Goal: Information Seeking & Learning: Learn about a topic

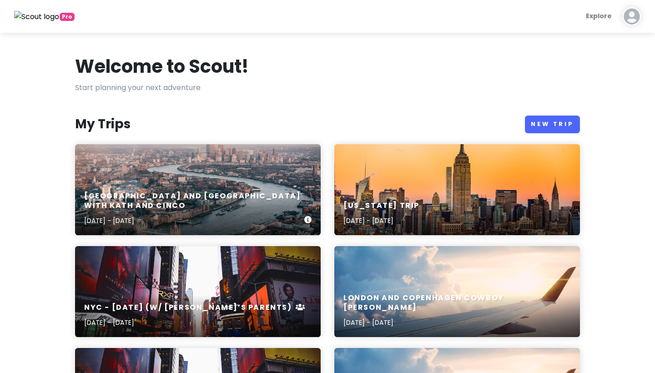
click at [283, 181] on div "[GEOGRAPHIC_DATA] and [GEOGRAPHIC_DATA] with Kath and Cinco [DATE] - [DATE]" at bounding box center [198, 189] width 246 height 91
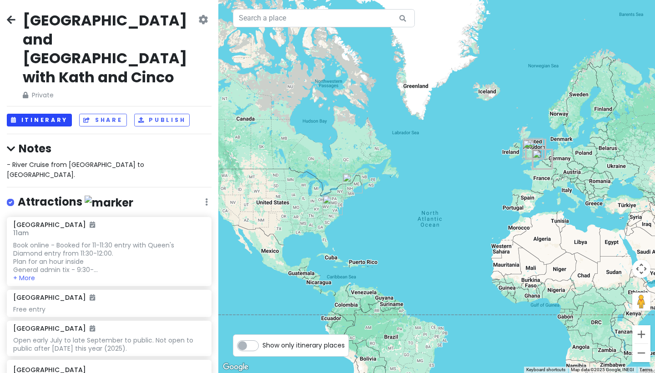
click at [53, 114] on button "Itinerary" at bounding box center [39, 120] width 65 height 13
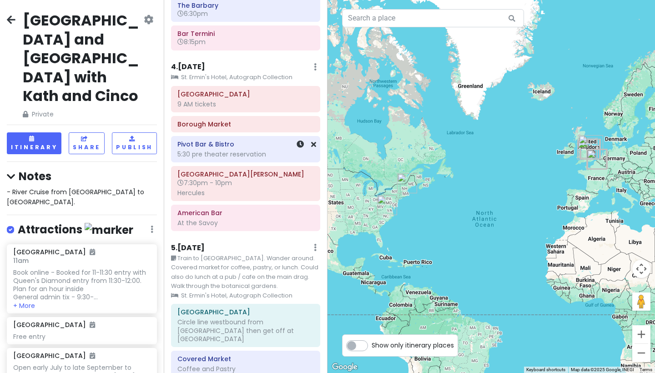
scroll to position [460, 0]
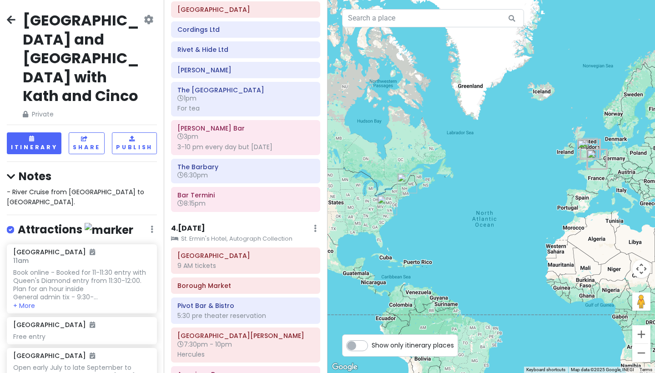
click at [541, 1] on div at bounding box center [492, 186] width 328 height 373
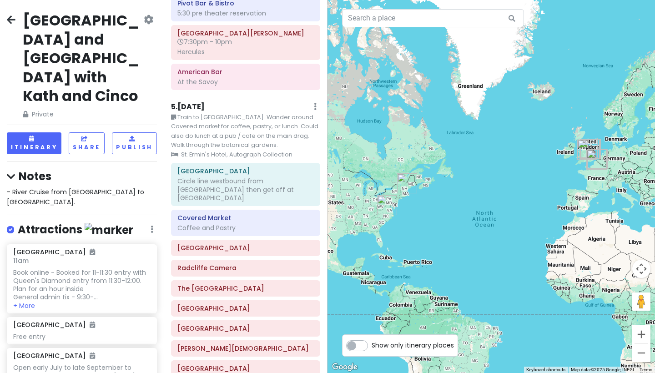
scroll to position [770, 0]
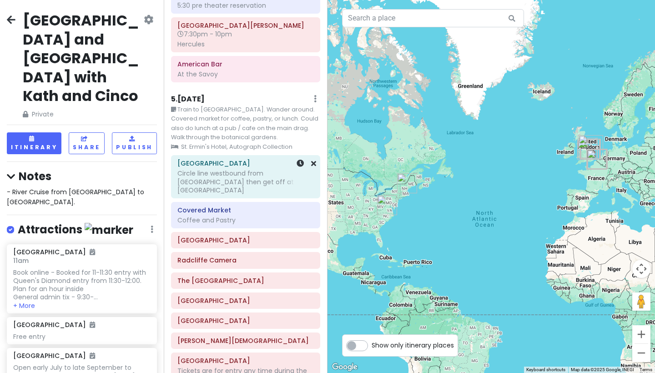
click at [244, 169] on div "Circle line westbound from [GEOGRAPHIC_DATA] then get off at [GEOGRAPHIC_DATA]" at bounding box center [245, 181] width 137 height 25
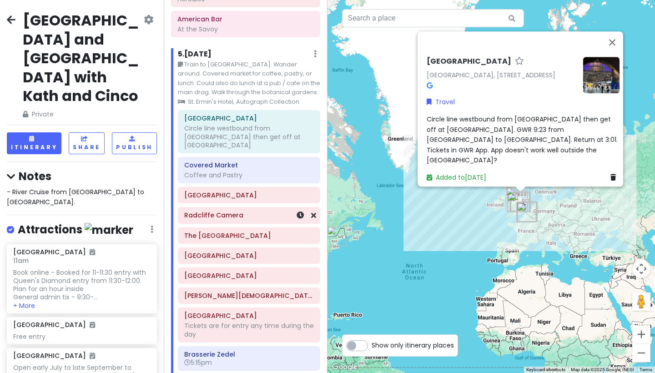
scroll to position [817, 0]
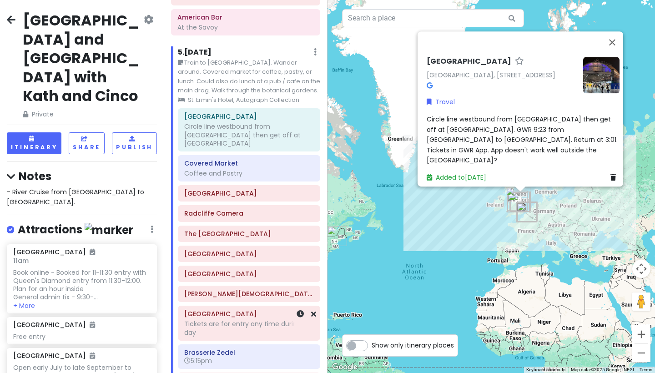
click at [248, 320] on div "Tickets are for entry any time during the day" at bounding box center [249, 328] width 130 height 16
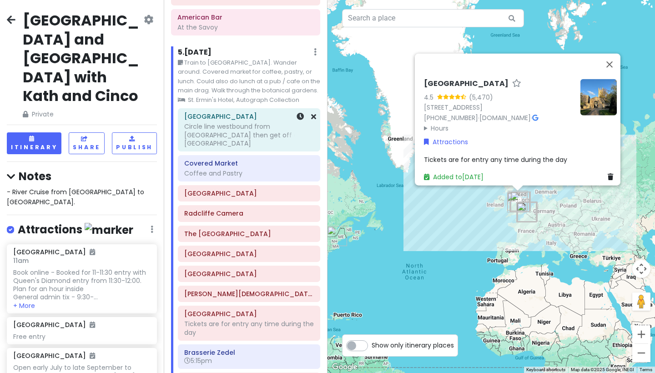
click at [264, 127] on div "Circle line westbound from [GEOGRAPHIC_DATA] then get off at [GEOGRAPHIC_DATA]" at bounding box center [249, 134] width 130 height 25
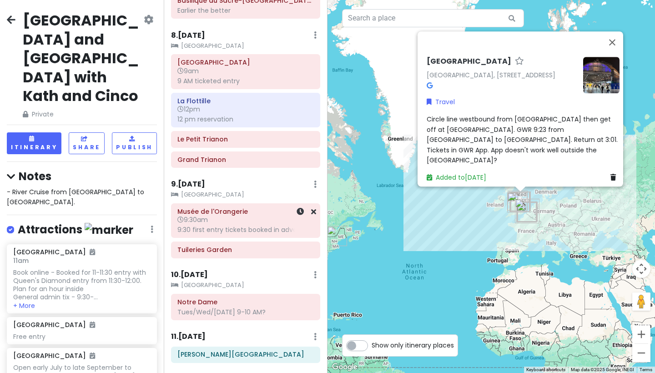
scroll to position [1617, 0]
click at [251, 351] on h6 "[PERSON_NAME][GEOGRAPHIC_DATA]" at bounding box center [245, 355] width 137 height 8
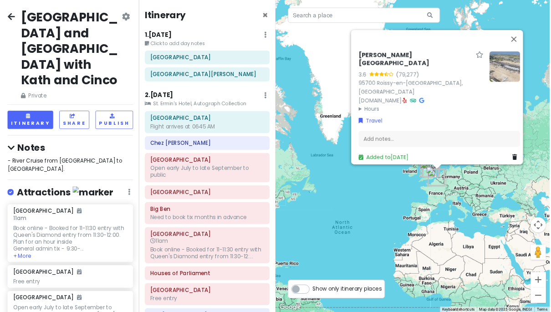
scroll to position [0, 0]
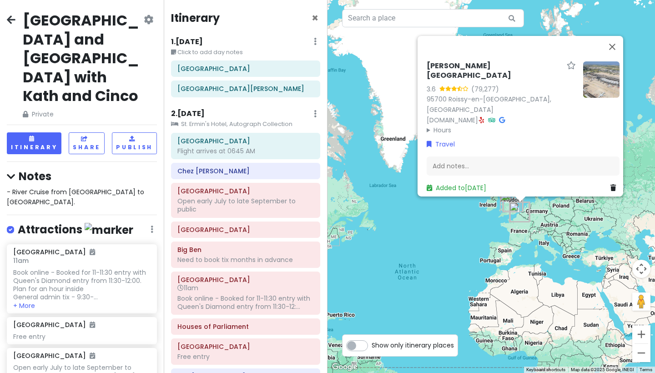
click at [447, 285] on div "[PERSON_NAME][GEOGRAPHIC_DATA] 3.6 (79,277) 95700 Roissy-en-[GEOGRAPHIC_DATA], …" at bounding box center [492, 186] width 328 height 373
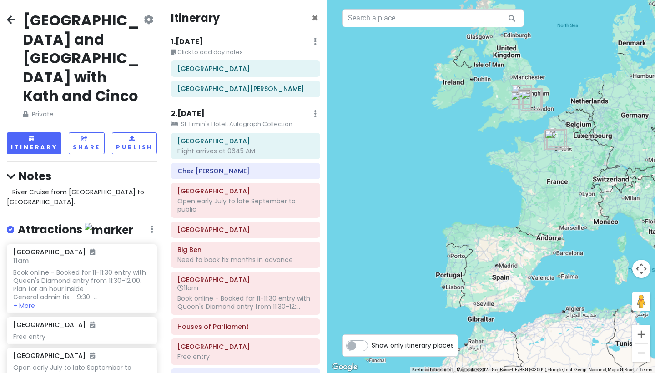
drag, startPoint x: 575, startPoint y: 233, endPoint x: 519, endPoint y: 312, distance: 96.2
click at [519, 312] on div at bounding box center [492, 186] width 328 height 373
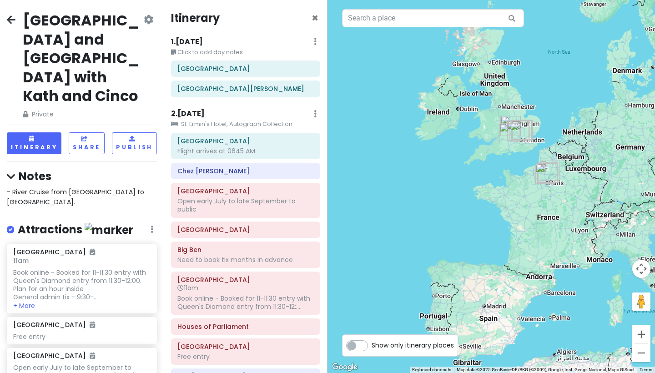
drag, startPoint x: 513, startPoint y: 186, endPoint x: 486, endPoint y: 235, distance: 56.2
click at [486, 235] on div at bounding box center [492, 186] width 328 height 373
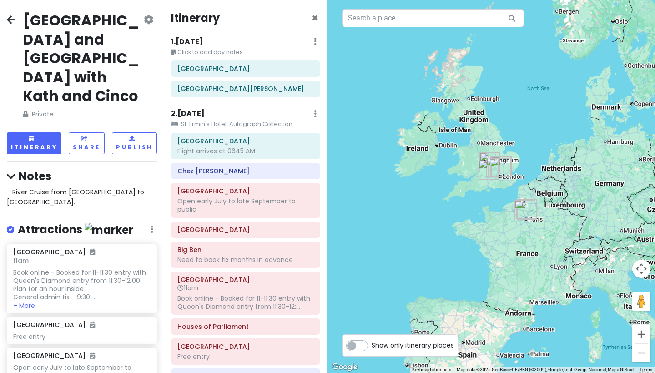
click at [515, 57] on div at bounding box center [492, 186] width 328 height 373
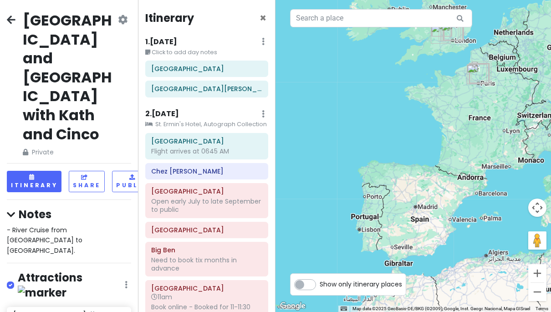
drag, startPoint x: 390, startPoint y: 187, endPoint x: 420, endPoint y: 80, distance: 111.5
click at [420, 80] on div at bounding box center [412, 156] width 275 height 312
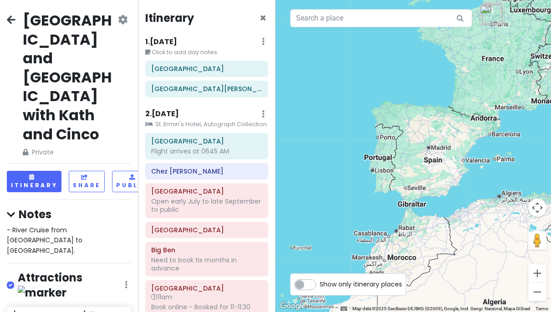
drag, startPoint x: 397, startPoint y: 187, endPoint x: 413, endPoint y: 121, distance: 67.3
click at [413, 121] on div at bounding box center [412, 156] width 275 height 312
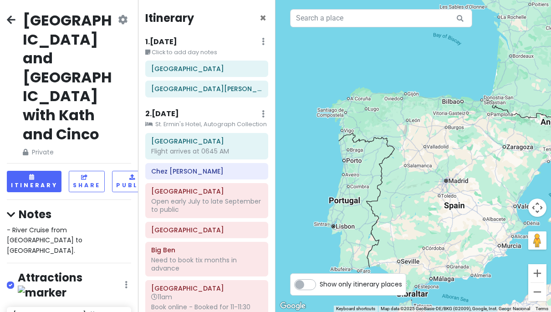
drag, startPoint x: 434, startPoint y: 161, endPoint x: 421, endPoint y: 96, distance: 66.2
click at [421, 96] on div at bounding box center [412, 156] width 275 height 312
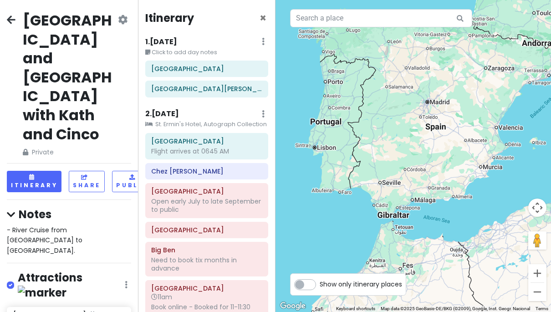
drag, startPoint x: 507, startPoint y: 126, endPoint x: 413, endPoint y: 148, distance: 96.7
click at [415, 145] on div at bounding box center [412, 156] width 275 height 312
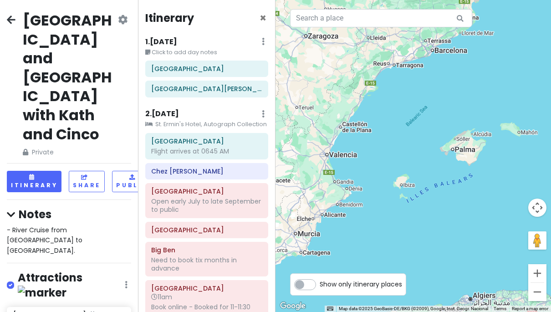
drag, startPoint x: 399, startPoint y: 132, endPoint x: 477, endPoint y: 170, distance: 87.3
click at [475, 168] on div at bounding box center [412, 156] width 275 height 312
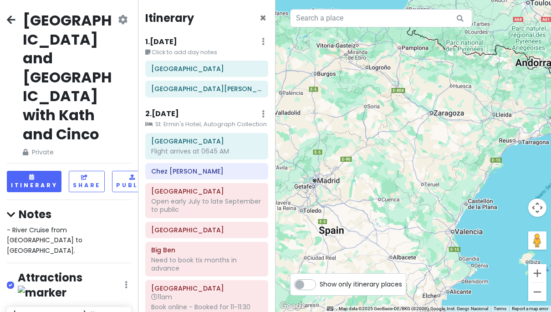
drag, startPoint x: 469, startPoint y: 167, endPoint x: 512, endPoint y: 163, distance: 43.5
click at [512, 163] on div at bounding box center [412, 156] width 275 height 312
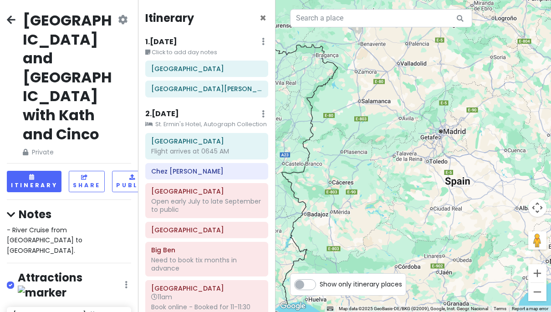
drag, startPoint x: 504, startPoint y: 167, endPoint x: 569, endPoint y: 113, distance: 83.7
click at [551, 113] on html "[GEOGRAPHIC_DATA] and [GEOGRAPHIC_DATA] with Kath and Cinco Private Change Date…" at bounding box center [275, 156] width 551 height 312
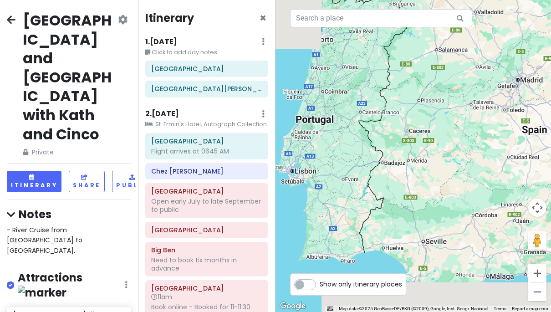
drag, startPoint x: 428, startPoint y: 126, endPoint x: 492, endPoint y: 76, distance: 81.7
click at [492, 76] on div at bounding box center [412, 156] width 275 height 312
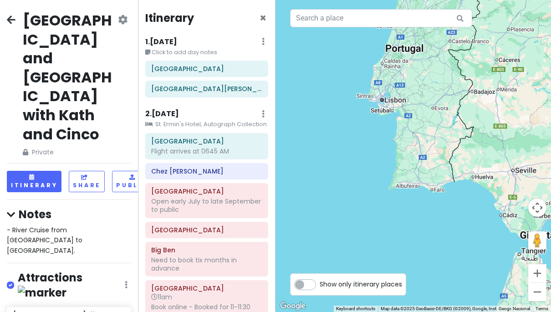
drag, startPoint x: 488, startPoint y: 81, endPoint x: 443, endPoint y: 126, distance: 63.7
click at [444, 125] on div at bounding box center [412, 156] width 275 height 312
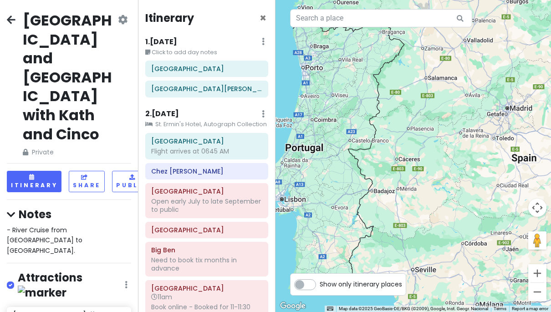
drag, startPoint x: 447, startPoint y: 113, endPoint x: 410, endPoint y: 175, distance: 72.9
click at [410, 175] on div at bounding box center [412, 156] width 275 height 312
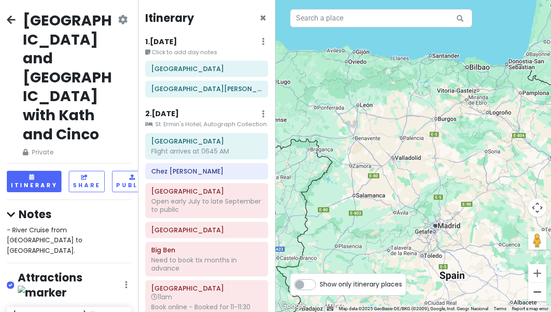
click at [534, 299] on button "Zoom out" at bounding box center [537, 292] width 18 height 18
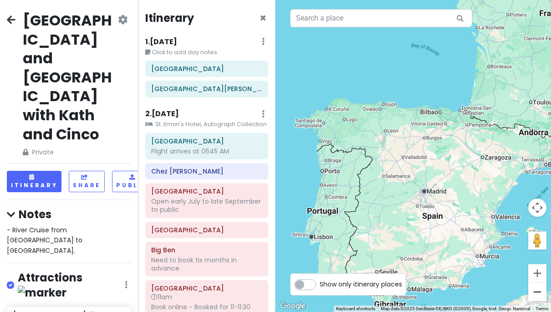
click at [540, 290] on button "Zoom out" at bounding box center [537, 292] width 18 height 18
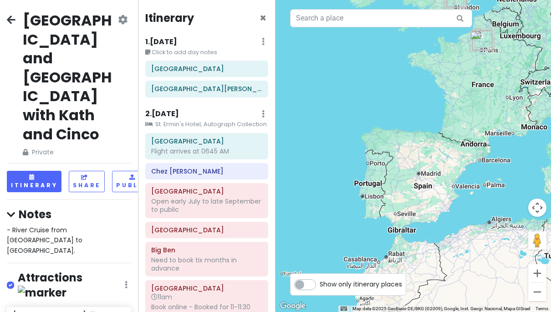
click at [540, 290] on button "Zoom out" at bounding box center [537, 292] width 18 height 18
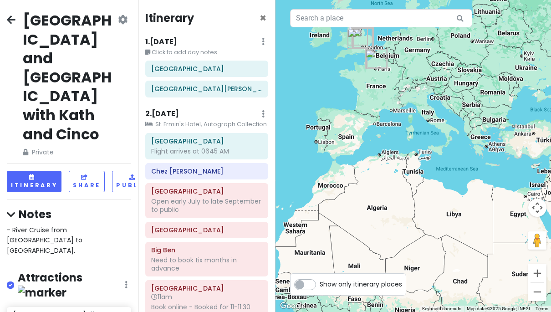
drag, startPoint x: 513, startPoint y: 207, endPoint x: 437, endPoint y: 171, distance: 84.1
click at [437, 171] on div at bounding box center [412, 156] width 275 height 312
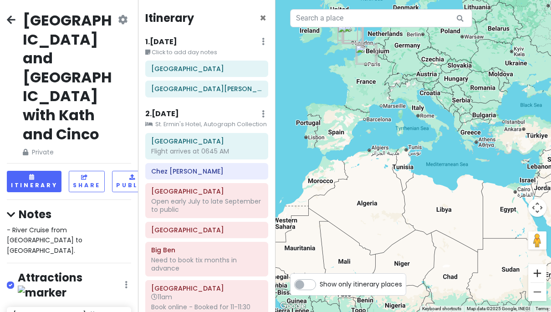
click at [541, 275] on button "Zoom in" at bounding box center [537, 273] width 18 height 18
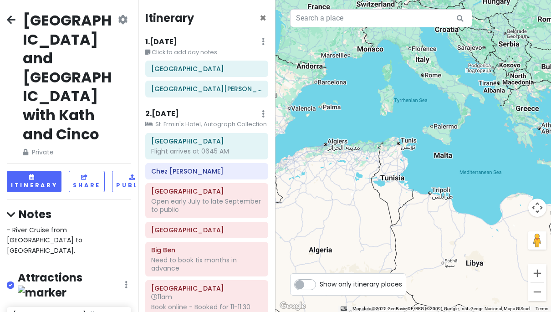
drag, startPoint x: 520, startPoint y: 152, endPoint x: 499, endPoint y: 220, distance: 70.5
click at [499, 218] on div at bounding box center [412, 156] width 275 height 312
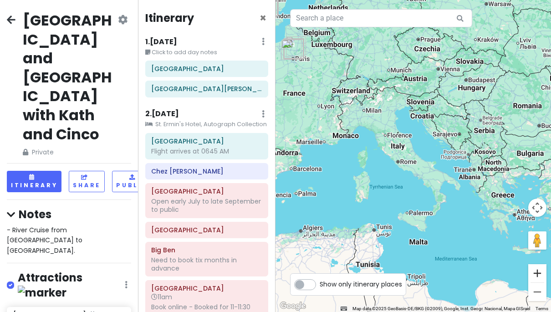
click at [537, 270] on button "Zoom in" at bounding box center [537, 273] width 18 height 18
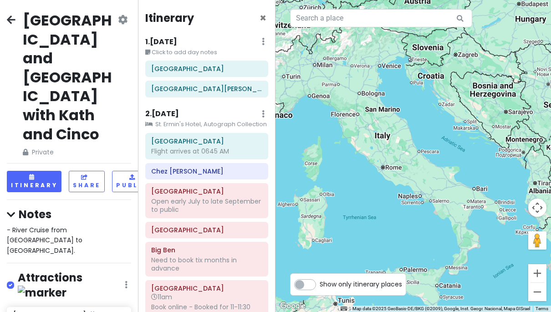
click at [537, 270] on button "Zoom in" at bounding box center [537, 273] width 18 height 18
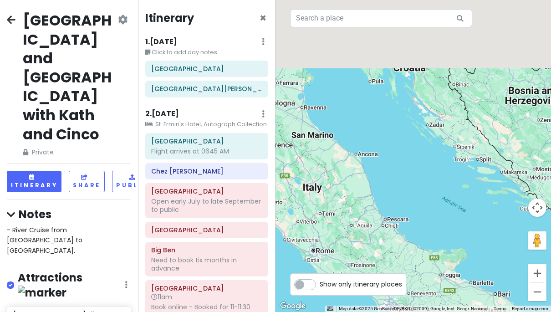
drag, startPoint x: 515, startPoint y: 146, endPoint x: 467, endPoint y: 238, distance: 103.8
click at [467, 236] on div at bounding box center [412, 156] width 275 height 312
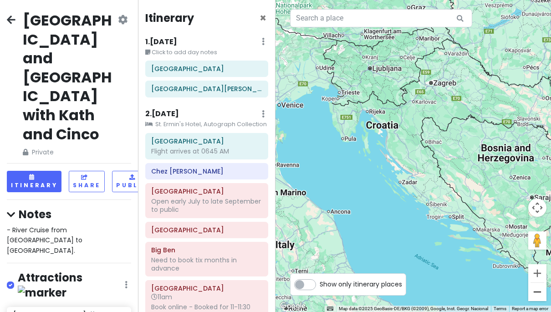
click at [537, 286] on button "Zoom out" at bounding box center [537, 292] width 18 height 18
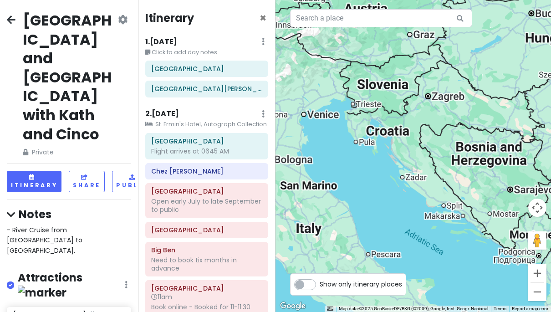
click at [537, 286] on button "Zoom out" at bounding box center [537, 292] width 18 height 18
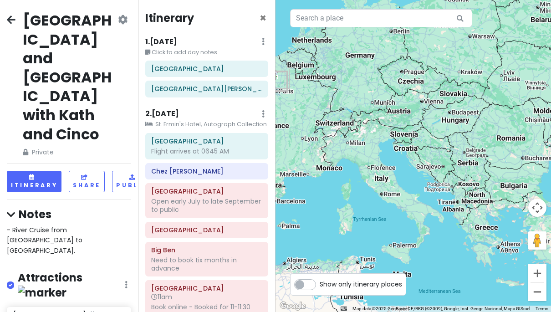
click at [536, 286] on button "Zoom out" at bounding box center [537, 292] width 18 height 18
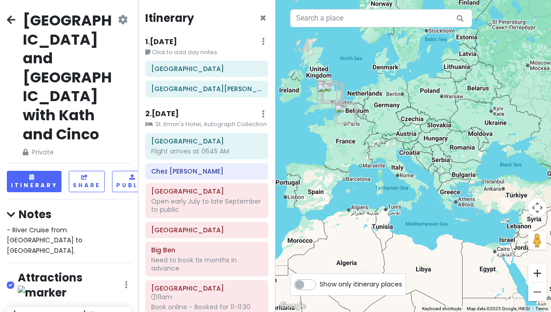
click at [541, 280] on button "Zoom in" at bounding box center [537, 273] width 18 height 18
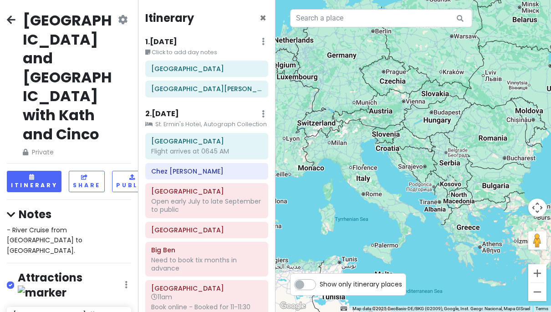
drag, startPoint x: 488, startPoint y: 217, endPoint x: 467, endPoint y: 217, distance: 20.9
click at [467, 217] on div at bounding box center [412, 156] width 275 height 312
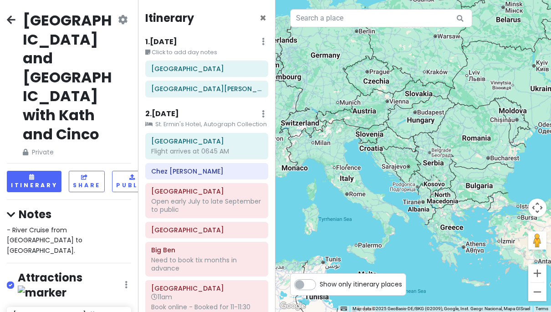
drag, startPoint x: 503, startPoint y: 157, endPoint x: 469, endPoint y: 157, distance: 34.1
click at [469, 157] on div at bounding box center [412, 156] width 275 height 312
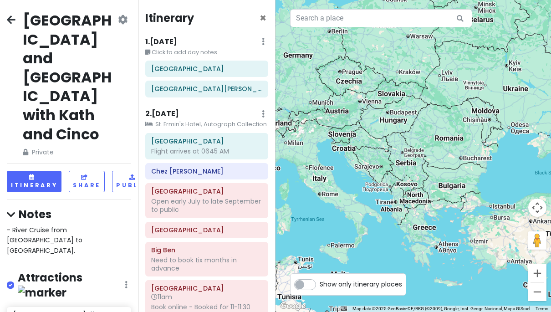
drag, startPoint x: 340, startPoint y: 92, endPoint x: 373, endPoint y: 121, distance: 43.9
click at [373, 121] on div at bounding box center [412, 156] width 275 height 312
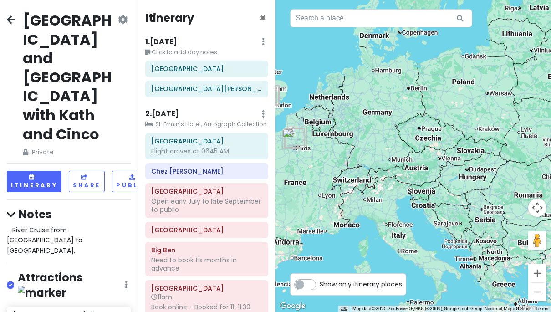
drag, startPoint x: 373, startPoint y: 121, endPoint x: 391, endPoint y: 122, distance: 18.3
click at [391, 122] on div at bounding box center [412, 156] width 275 height 312
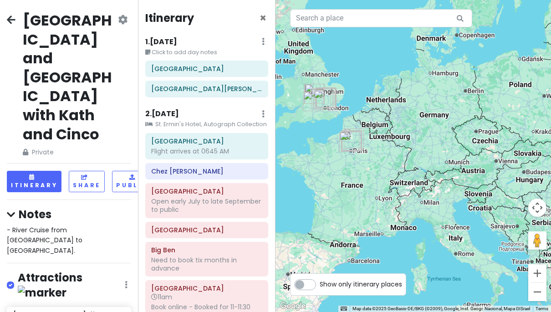
drag, startPoint x: 374, startPoint y: 206, endPoint x: 432, endPoint y: 206, distance: 58.2
click at [432, 206] on div at bounding box center [412, 156] width 275 height 312
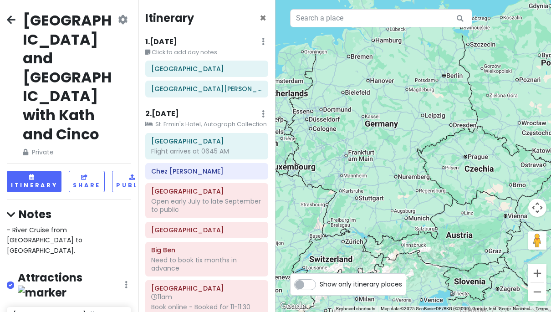
drag, startPoint x: 454, startPoint y: 92, endPoint x: 413, endPoint y: 75, distance: 44.0
click at [413, 75] on div at bounding box center [412, 156] width 275 height 312
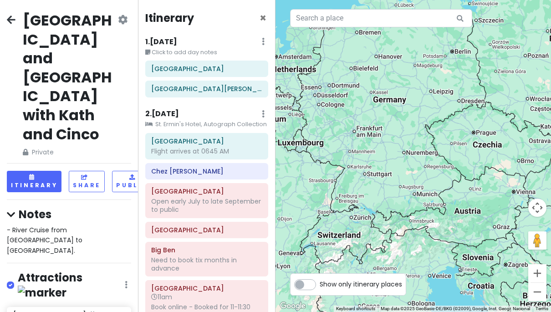
drag, startPoint x: 415, startPoint y: 223, endPoint x: 425, endPoint y: 194, distance: 30.5
click at [425, 194] on div at bounding box center [412, 156] width 275 height 312
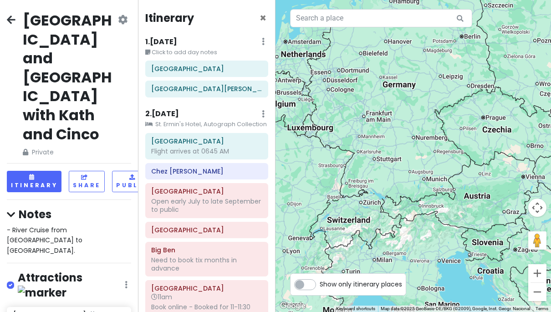
drag, startPoint x: 384, startPoint y: 206, endPoint x: 400, endPoint y: 203, distance: 16.2
click at [400, 203] on div at bounding box center [412, 156] width 275 height 312
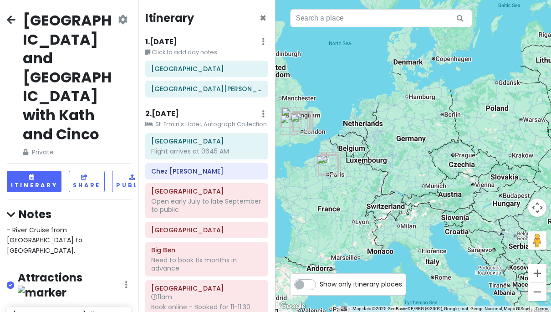
click at [422, 195] on div at bounding box center [412, 156] width 275 height 312
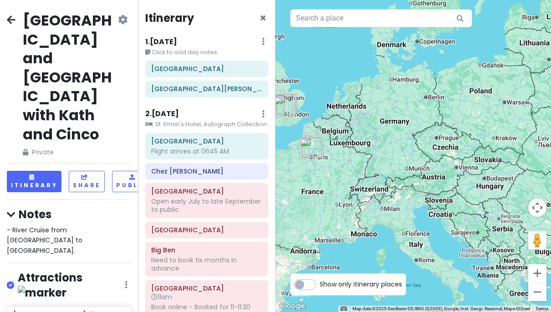
drag, startPoint x: 422, startPoint y: 195, endPoint x: 405, endPoint y: 177, distance: 25.7
click at [405, 177] on div at bounding box center [412, 156] width 275 height 312
drag, startPoint x: 359, startPoint y: 149, endPoint x: 423, endPoint y: 207, distance: 85.4
click at [402, 184] on div at bounding box center [412, 156] width 275 height 312
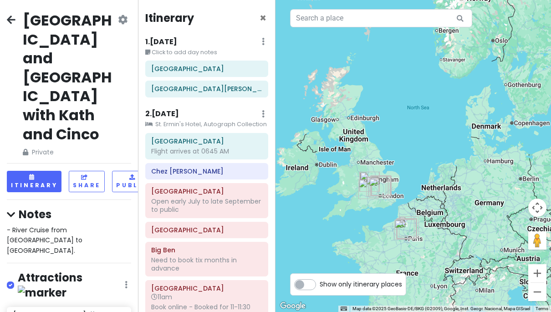
drag, startPoint x: 359, startPoint y: 103, endPoint x: 391, endPoint y: 118, distance: 35.4
click at [390, 117] on div at bounding box center [412, 156] width 275 height 312
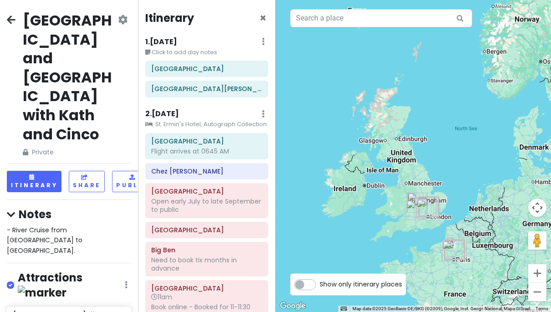
drag, startPoint x: 406, startPoint y: 105, endPoint x: 375, endPoint y: 134, distance: 42.8
click at [377, 132] on div at bounding box center [412, 156] width 275 height 312
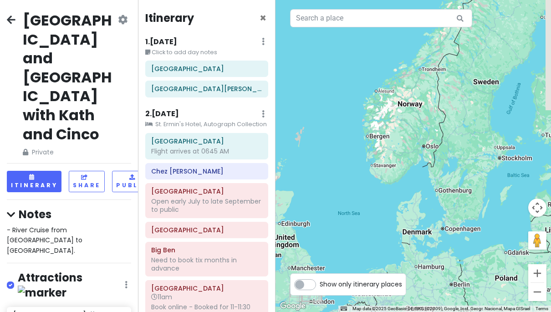
drag, startPoint x: 430, startPoint y: 115, endPoint x: 362, endPoint y: 147, distance: 75.9
click at [362, 147] on div at bounding box center [412, 156] width 275 height 312
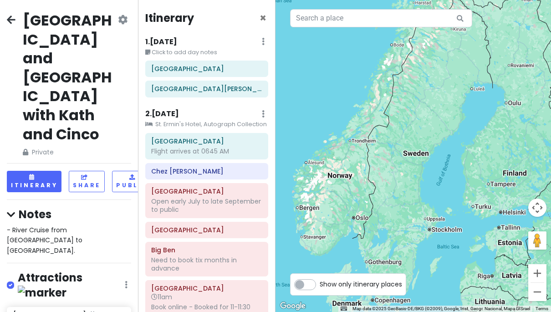
drag, startPoint x: 352, startPoint y: 167, endPoint x: 327, endPoint y: 232, distance: 69.7
click at [327, 225] on div at bounding box center [412, 156] width 275 height 312
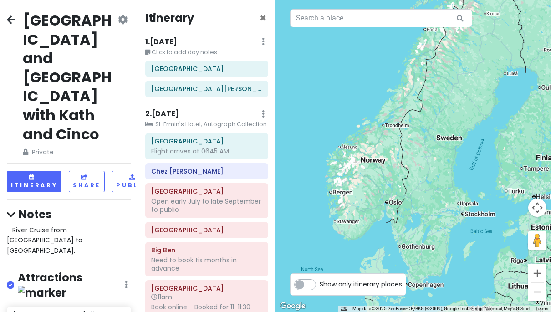
drag, startPoint x: 375, startPoint y: 199, endPoint x: 422, endPoint y: 136, distance: 79.4
click at [422, 136] on div at bounding box center [412, 156] width 275 height 312
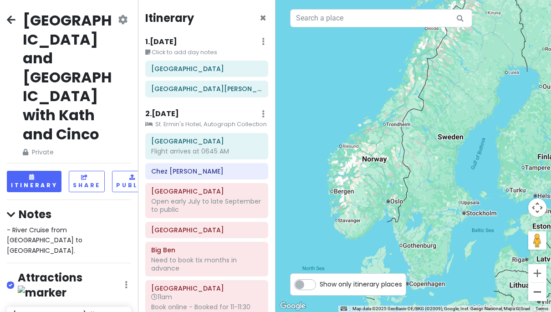
click at [539, 294] on button "Zoom out" at bounding box center [537, 292] width 18 height 18
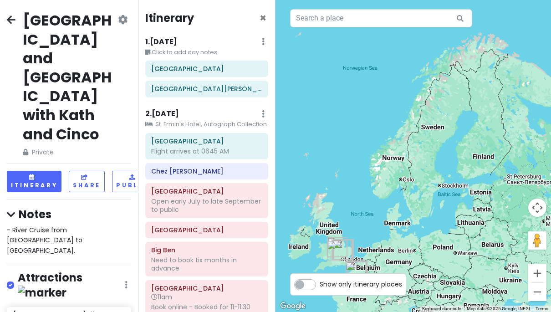
click at [539, 294] on button "Zoom out" at bounding box center [537, 292] width 18 height 18
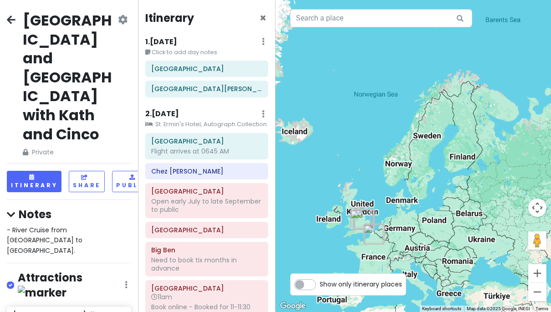
click at [539, 294] on button "Zoom out" at bounding box center [537, 292] width 18 height 18
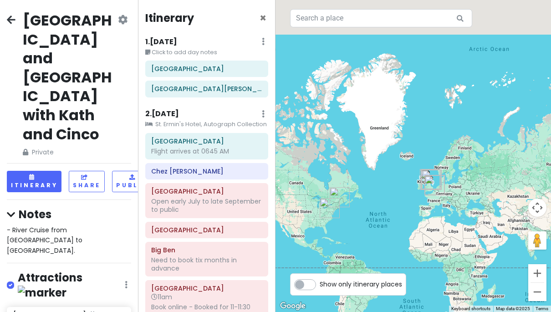
drag, startPoint x: 483, startPoint y: 226, endPoint x: 525, endPoint y: 239, distance: 43.3
click at [525, 238] on div at bounding box center [412, 156] width 275 height 312
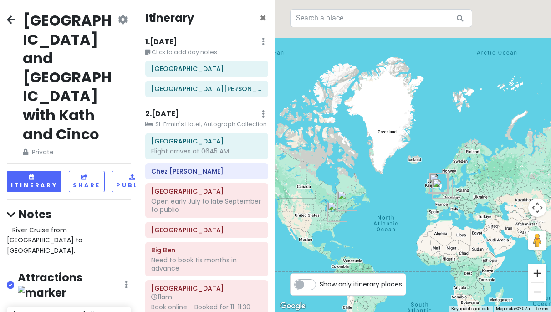
click at [538, 271] on button "Zoom in" at bounding box center [537, 273] width 18 height 18
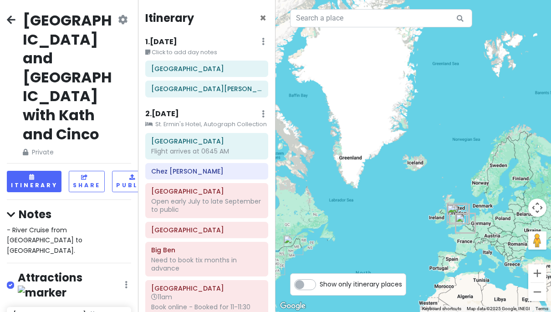
click at [538, 271] on button "Zoom in" at bounding box center [537, 273] width 18 height 18
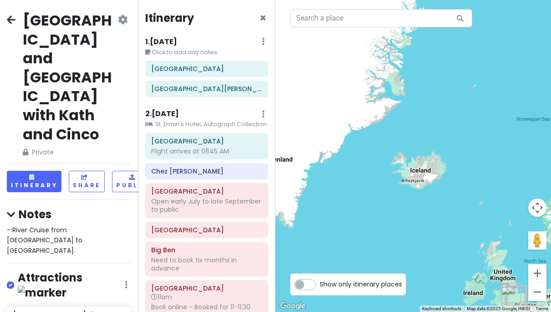
drag, startPoint x: 441, startPoint y: 223, endPoint x: 493, endPoint y: 220, distance: 51.5
click at [492, 220] on div at bounding box center [412, 156] width 275 height 312
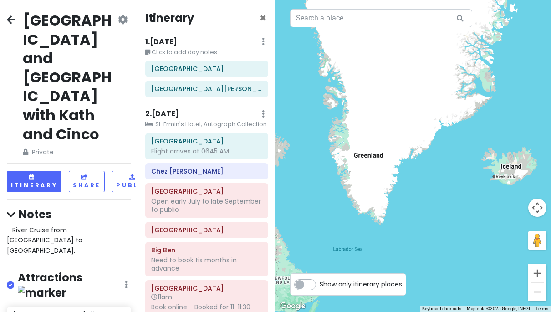
drag, startPoint x: 450, startPoint y: 217, endPoint x: 480, endPoint y: 217, distance: 30.5
click at [480, 217] on div at bounding box center [412, 156] width 275 height 312
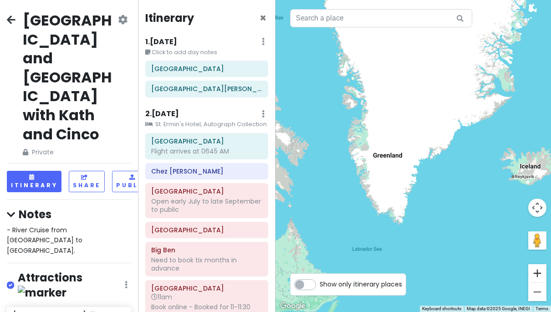
click at [533, 279] on button "Zoom in" at bounding box center [537, 273] width 18 height 18
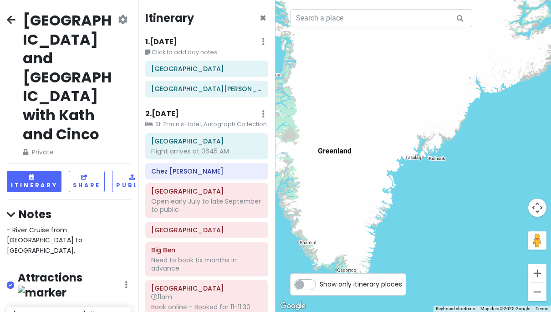
drag, startPoint x: 515, startPoint y: 273, endPoint x: 479, endPoint y: 269, distance: 35.7
click at [478, 269] on div at bounding box center [412, 156] width 275 height 312
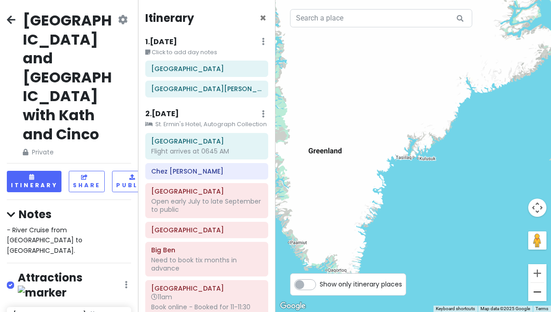
click at [541, 293] on button "Zoom out" at bounding box center [537, 292] width 18 height 18
